Goal: Use online tool/utility: Utilize a website feature to perform a specific function

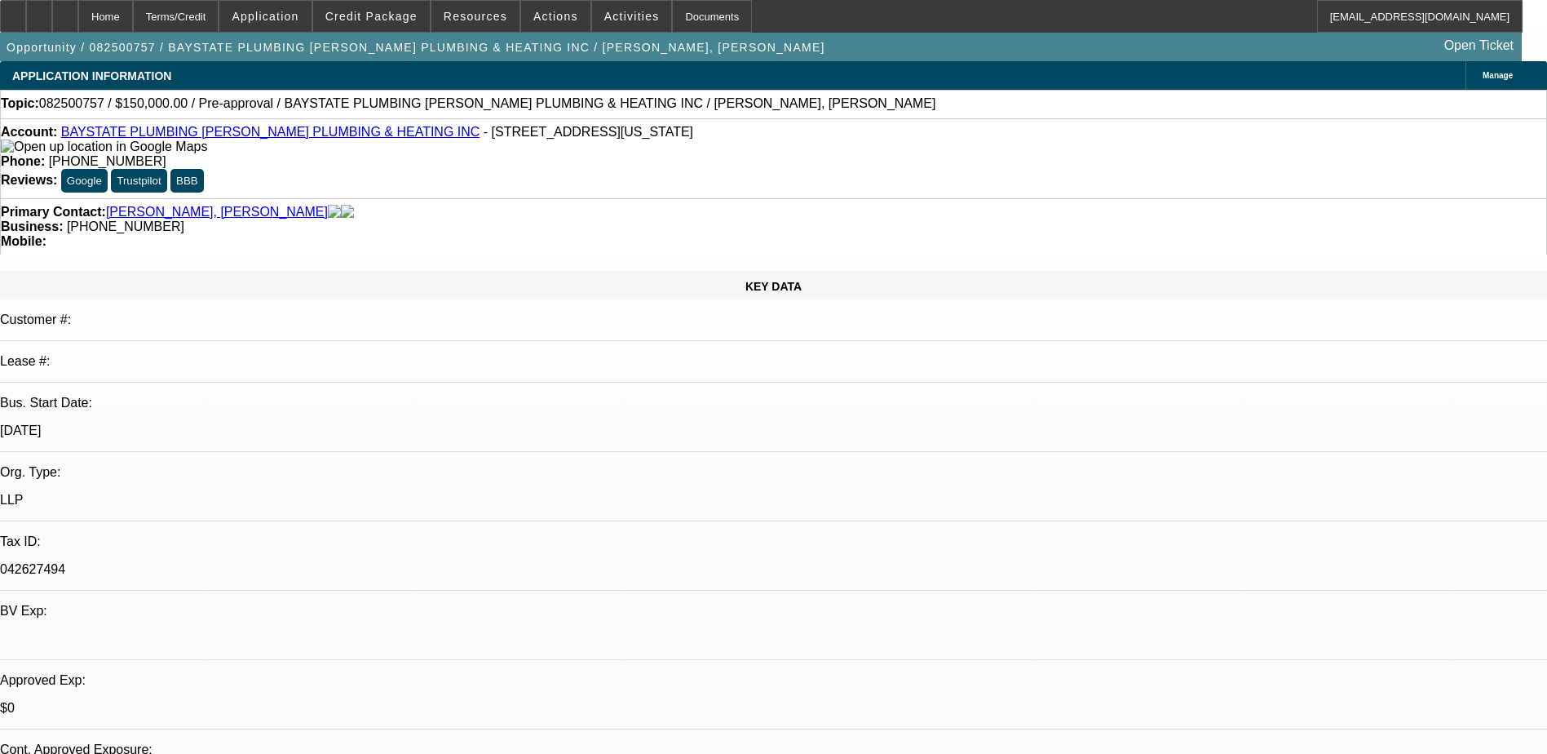
select select "0"
select select "2"
select select "0.1"
select select "4"
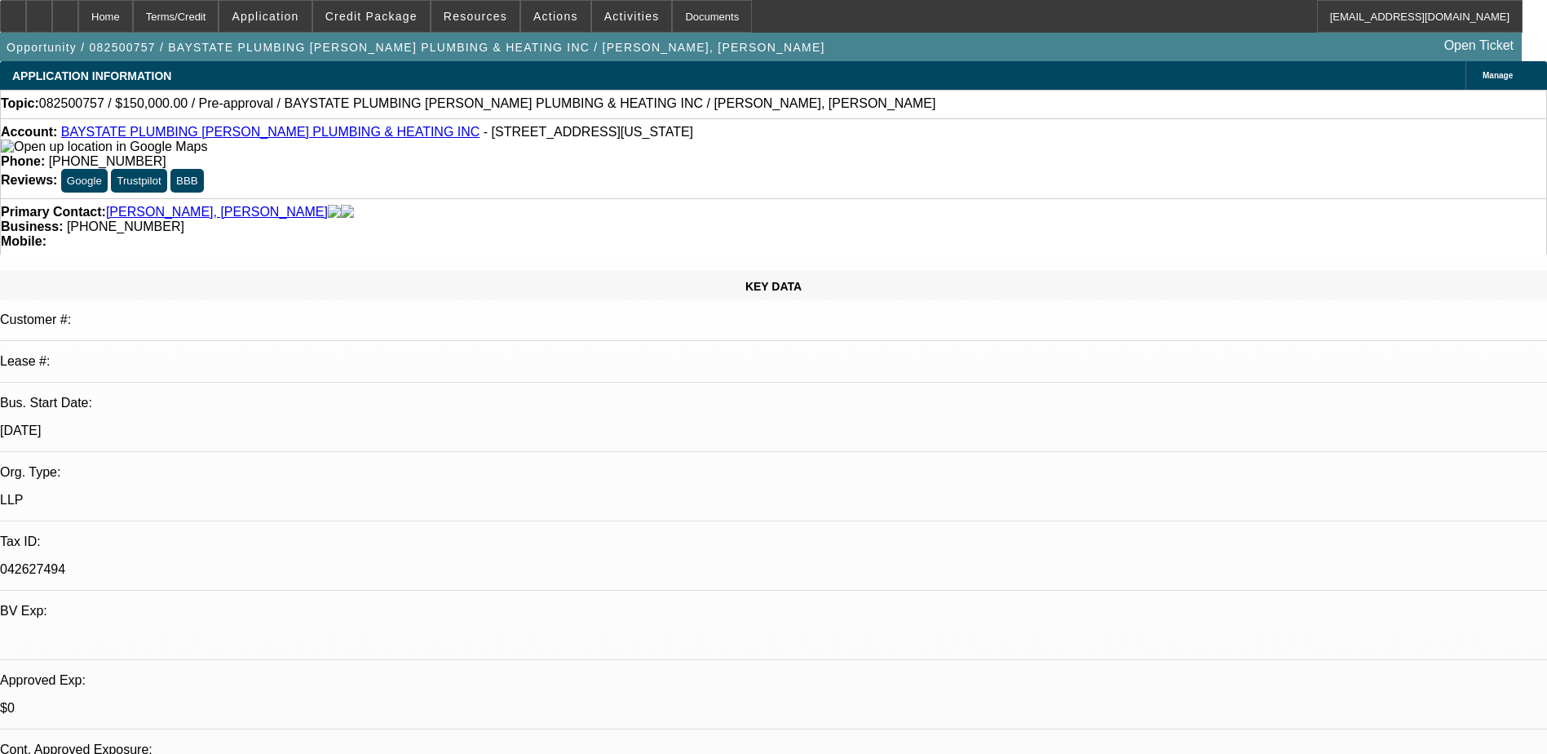
scroll to position [1387, 0]
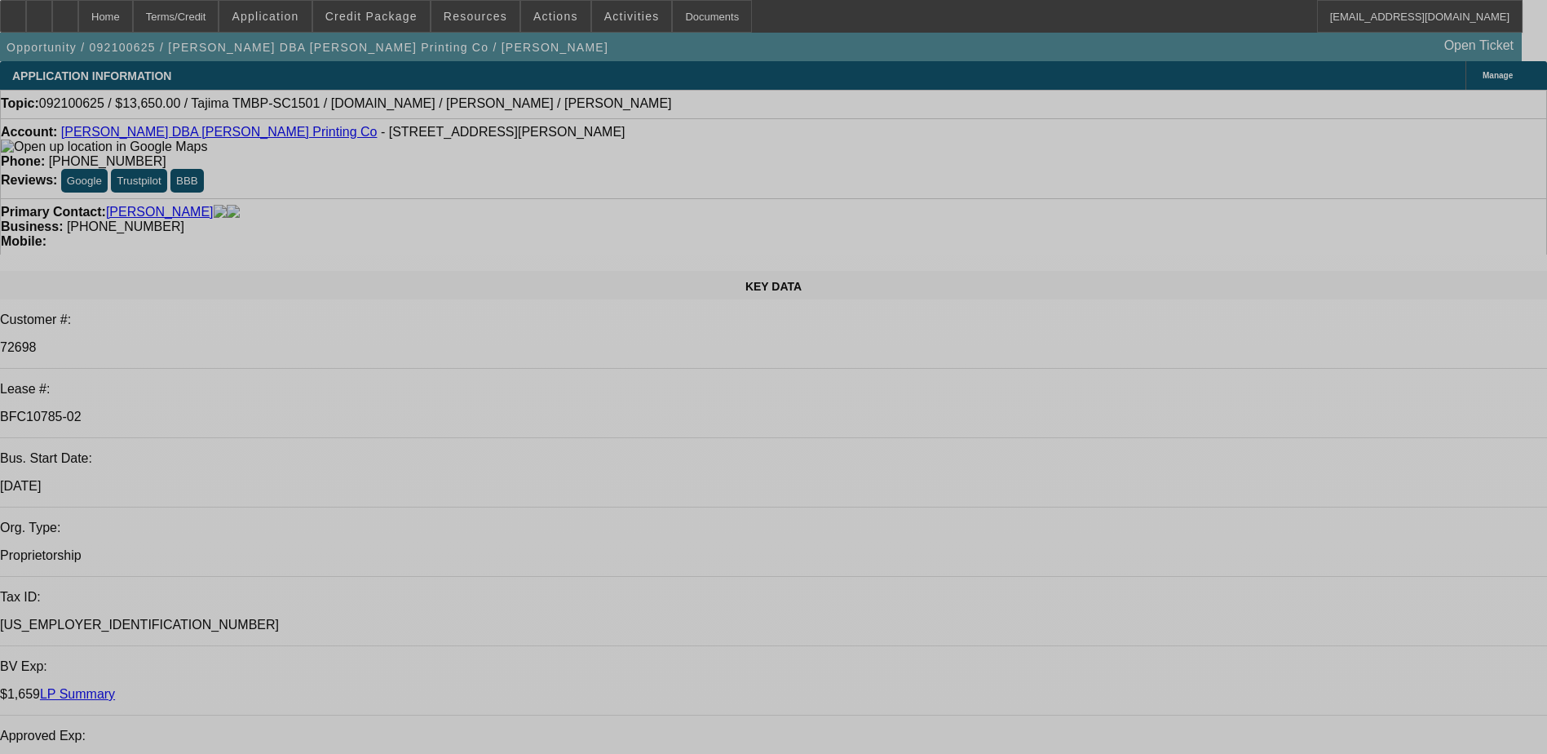
select select "0"
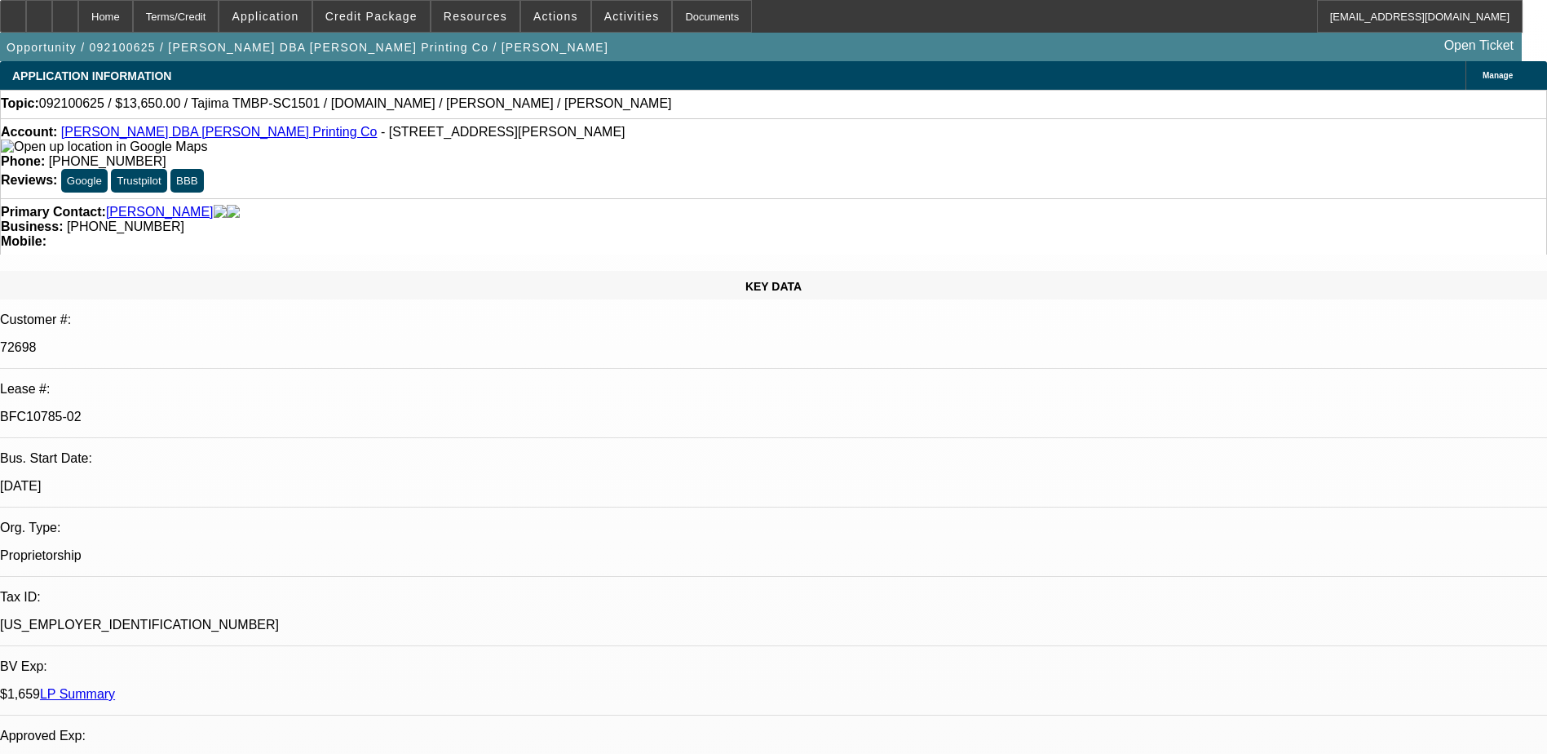
select select "0"
select select "0.1"
select select "4"
select select "0"
select select "2"
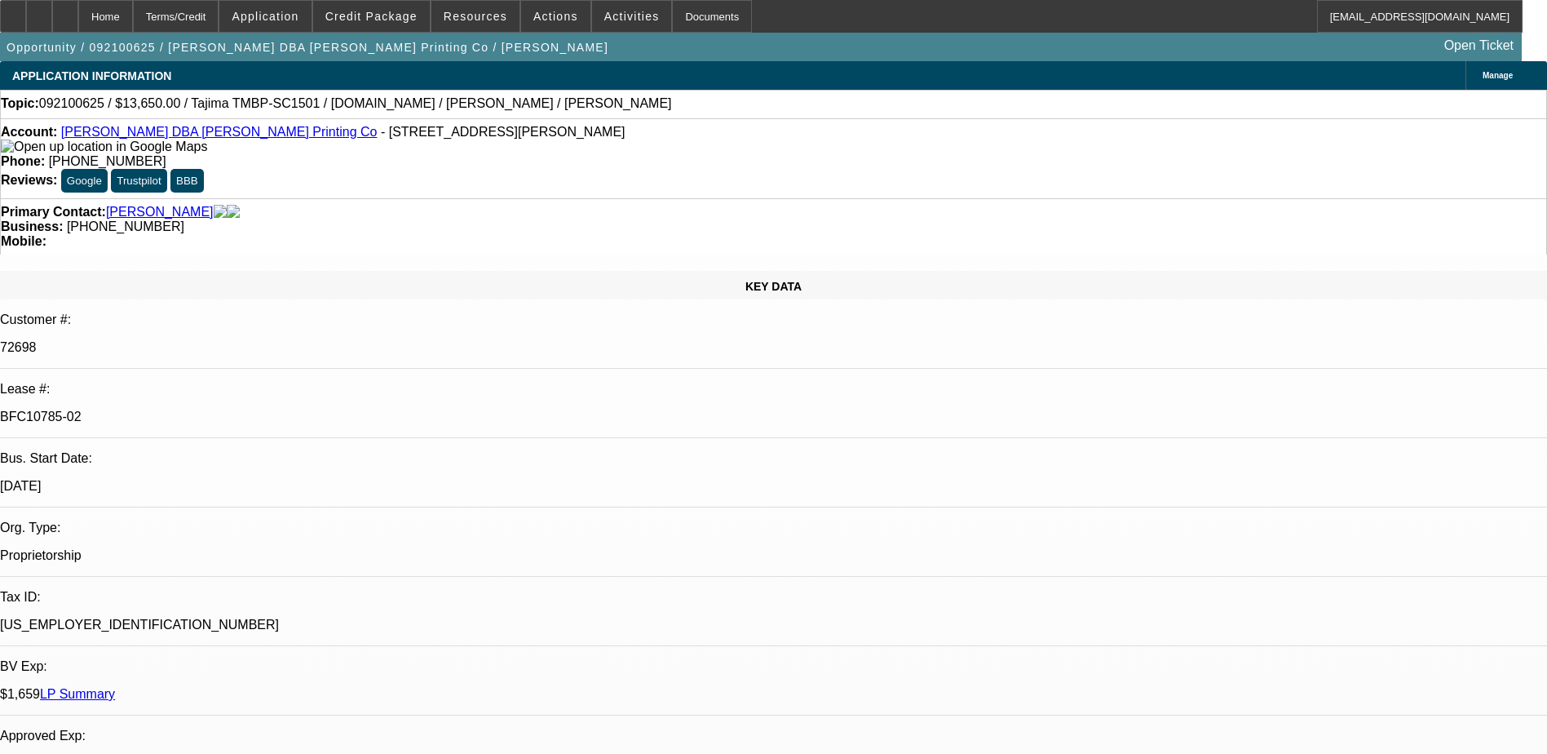
select select "2"
select select "0.1"
select select "4"
